Goal: Find specific page/section: Find specific page/section

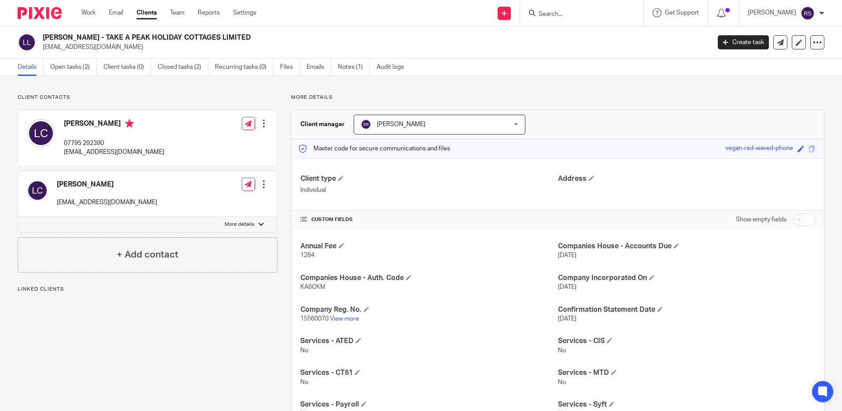
click at [562, 12] on input "Search" at bounding box center [577, 15] width 79 height 8
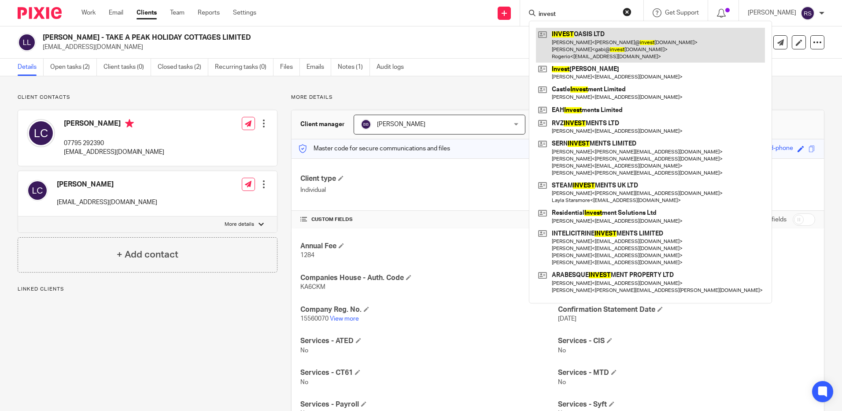
type input "invest"
click at [584, 46] on link at bounding box center [650, 45] width 229 height 35
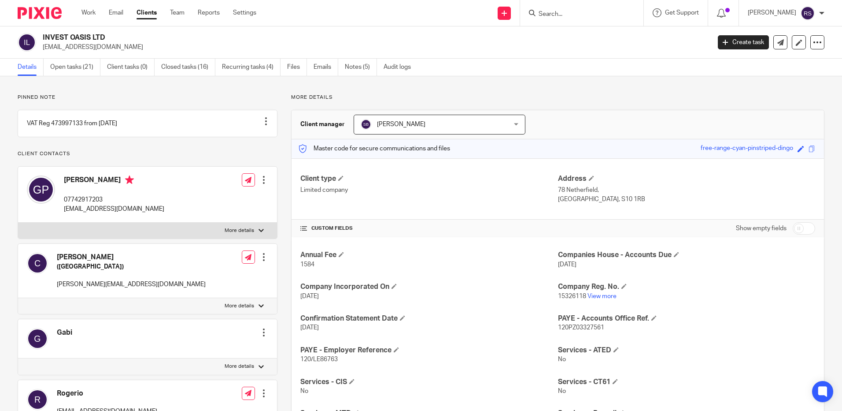
click at [802, 226] on input "checkbox" at bounding box center [804, 228] width 22 height 12
checkbox input "true"
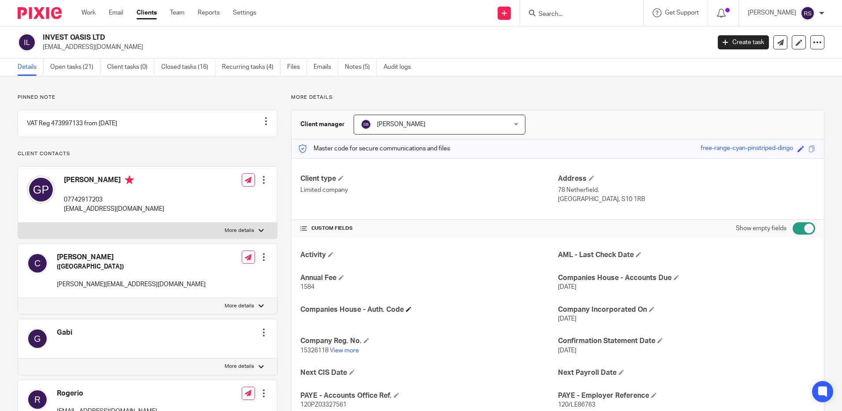
click at [408, 311] on span at bounding box center [408, 308] width 5 height 5
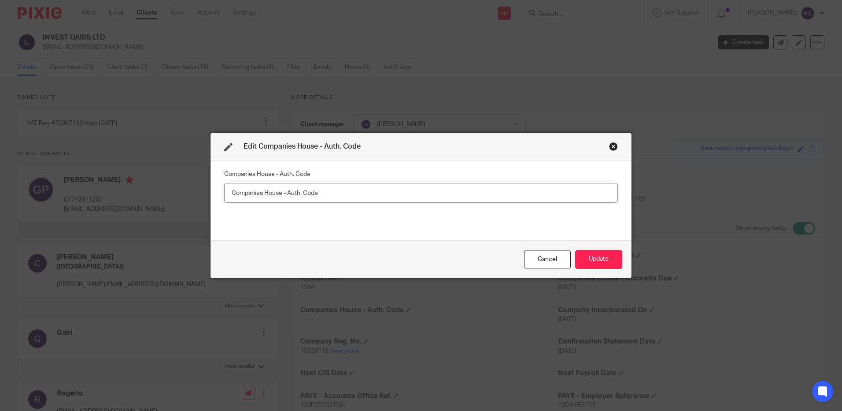
click at [360, 189] on input "text" at bounding box center [421, 193] width 394 height 20
type input "7X3EGG"
click at [592, 259] on button "Update" at bounding box center [598, 259] width 47 height 19
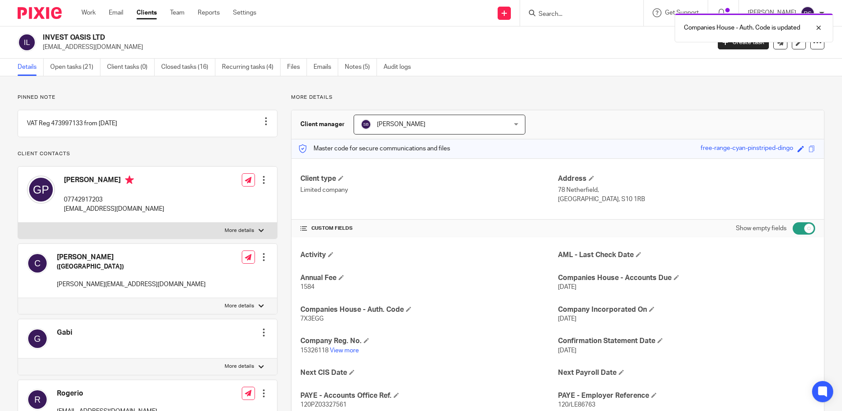
click at [793, 226] on input "checkbox" at bounding box center [804, 228] width 22 height 12
checkbox input "false"
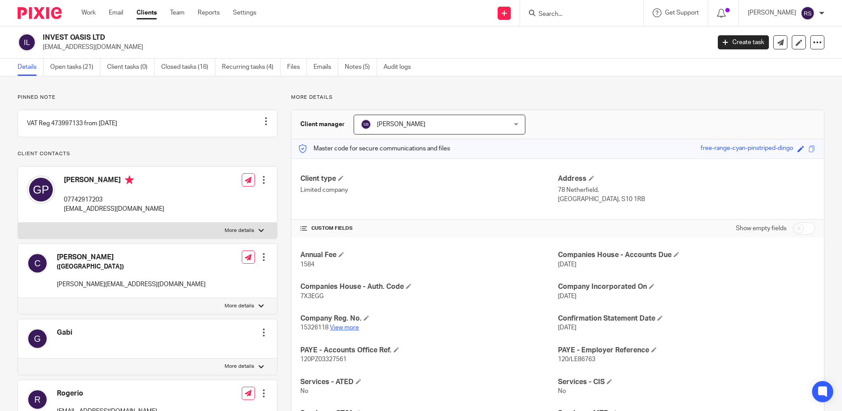
click at [343, 326] on link "View more" at bounding box center [344, 327] width 29 height 6
click at [581, 15] on input "Search" at bounding box center [577, 15] width 79 height 8
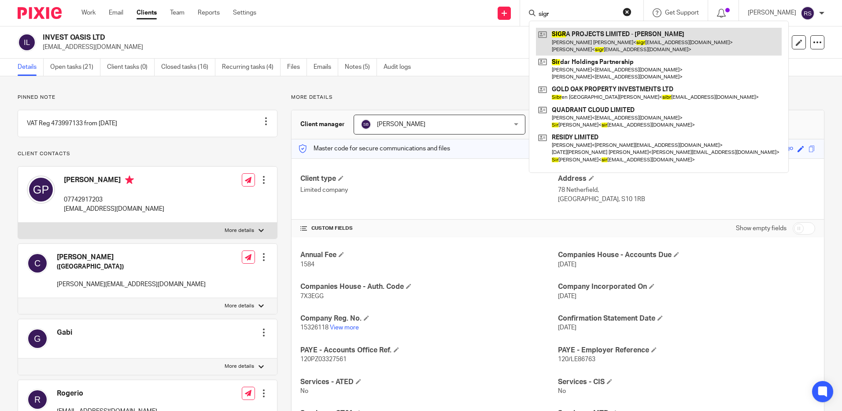
type input "sigr"
click at [587, 37] on link at bounding box center [659, 41] width 246 height 27
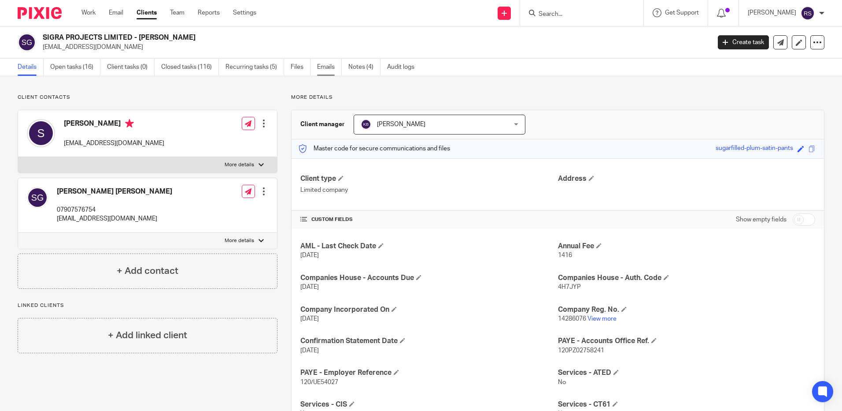
click at [330, 66] on link "Emails" at bounding box center [329, 67] width 25 height 17
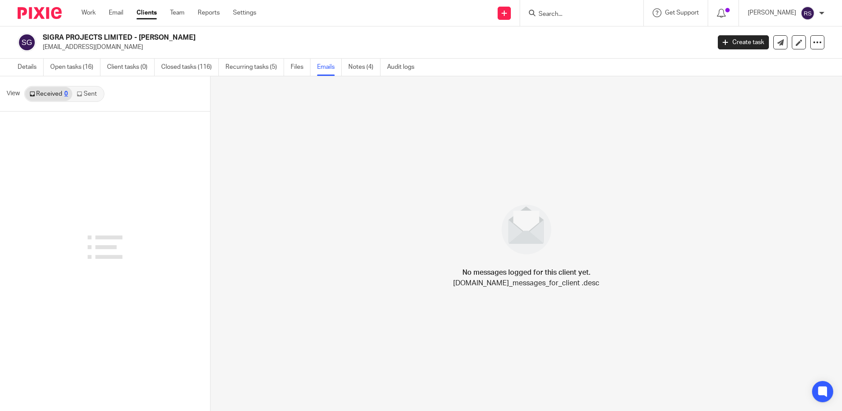
click at [93, 91] on link "Sent" at bounding box center [87, 94] width 31 height 14
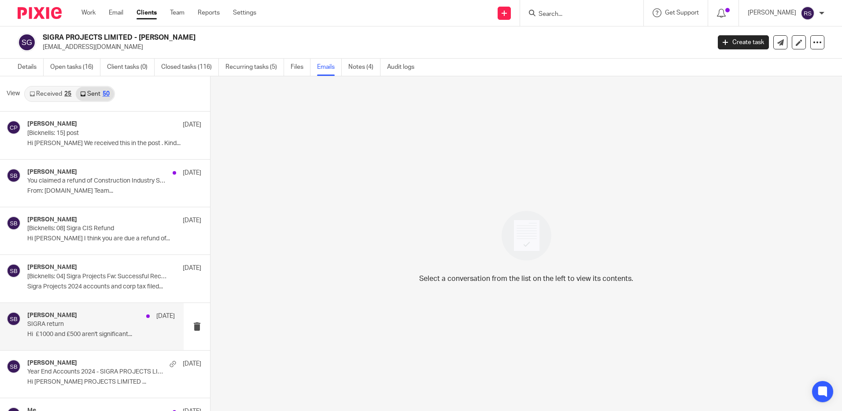
scroll to position [617, 0]
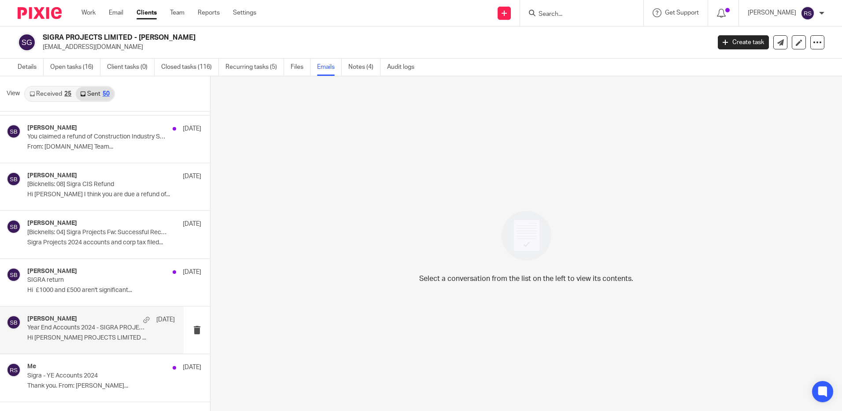
click at [104, 341] on p "Hi Simon SIGRA PROJECTS LIMITED ..." at bounding box center [101, 337] width 148 height 7
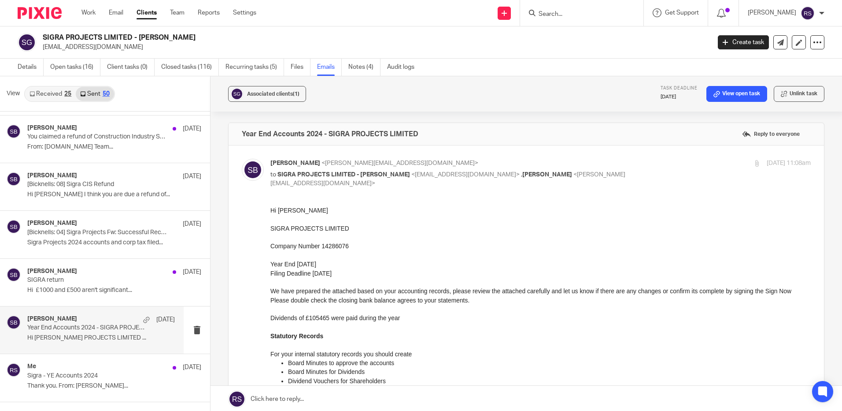
scroll to position [0, 0]
drag, startPoint x: 416, startPoint y: 318, endPoint x: 263, endPoint y: 318, distance: 152.9
click html "Hi Simon SIGRA PROJECTS LIMITED Company Number 14286076 Year End 31 Aug 2024 Fi…"
copy p "Dividends of £105465 were paid during the year"
click at [556, 14] on input "Search" at bounding box center [577, 15] width 79 height 8
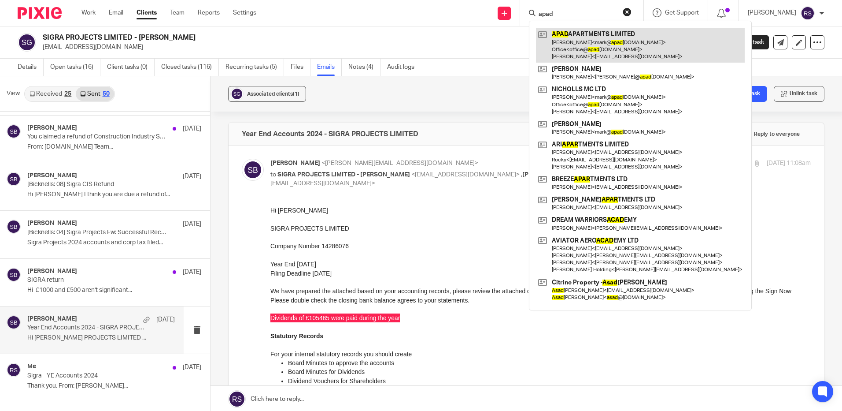
type input "apad"
click at [609, 41] on link at bounding box center [640, 45] width 209 height 35
